Goal: Information Seeking & Learning: Learn about a topic

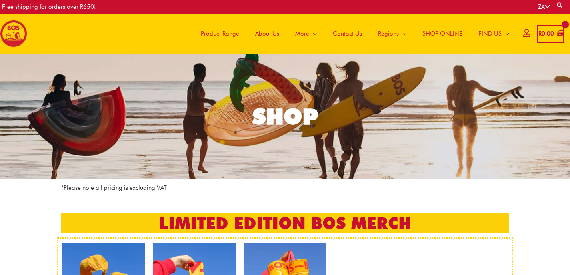
click at [220, 34] on span "Product Range" at bounding box center [220, 34] width 38 height 24
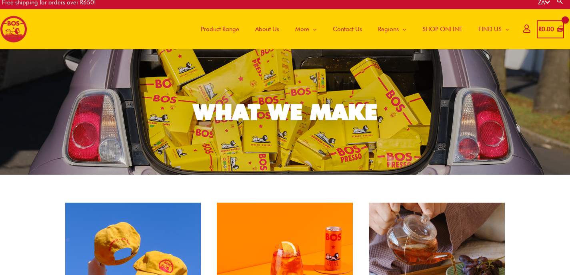
scroll to position [0, 0]
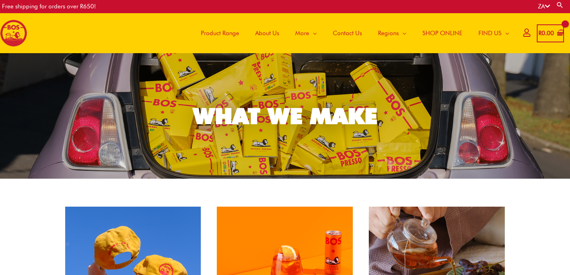
click at [265, 29] on span "About Us" at bounding box center [267, 33] width 24 height 24
click at [269, 35] on span "About Us" at bounding box center [267, 33] width 24 height 24
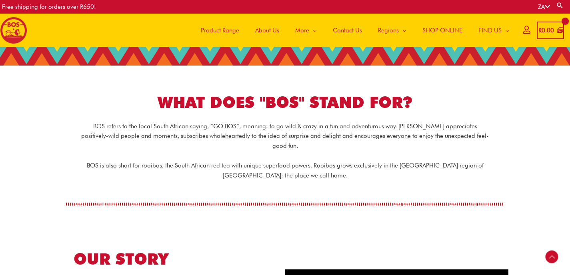
scroll to position [135, 0]
